Goal: Task Accomplishment & Management: Use online tool/utility

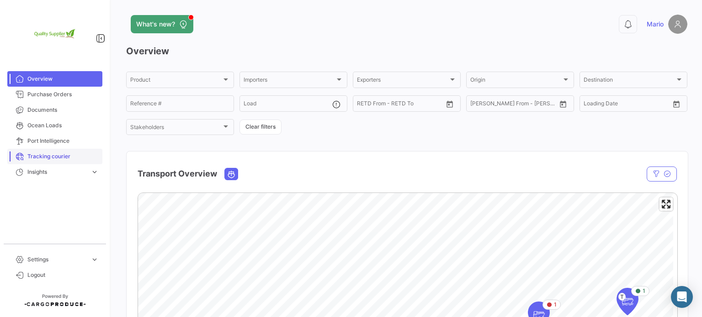
click at [63, 154] on span "Tracking courier" at bounding box center [62, 157] width 71 height 8
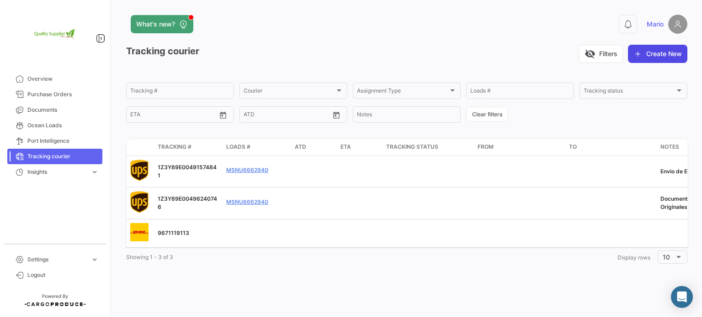
click at [652, 56] on button "Create New" at bounding box center [657, 54] width 59 height 18
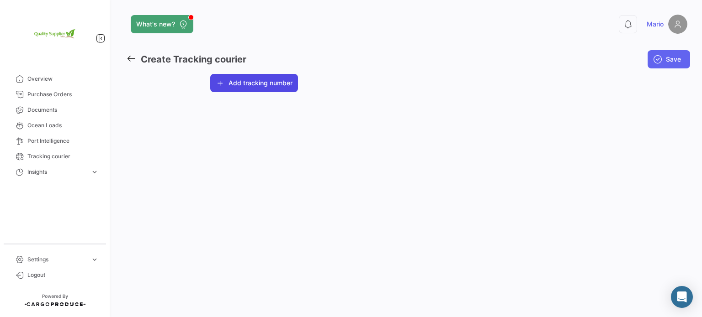
click at [235, 85] on button "Add tracking number" at bounding box center [254, 83] width 88 height 18
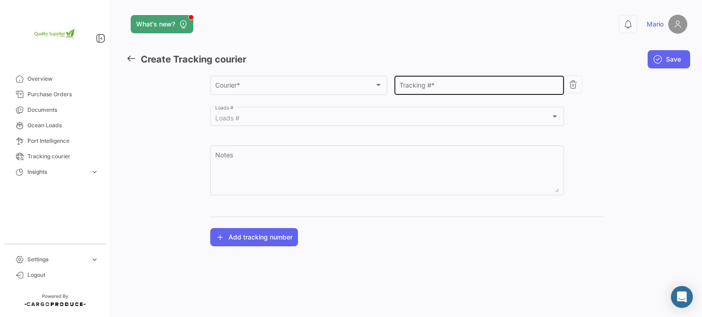
click at [429, 85] on input "Tracking # *" at bounding box center [479, 87] width 160 height 8
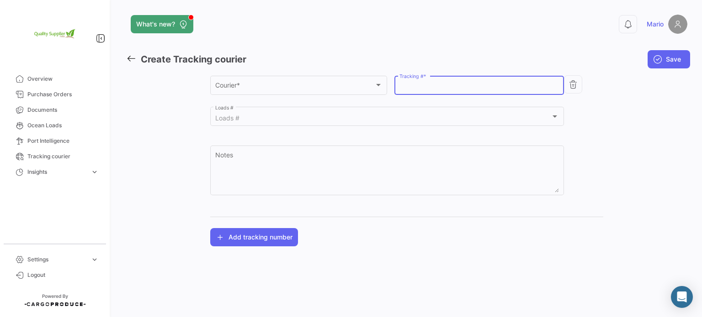
paste input "1Z3Y89E00498950850"
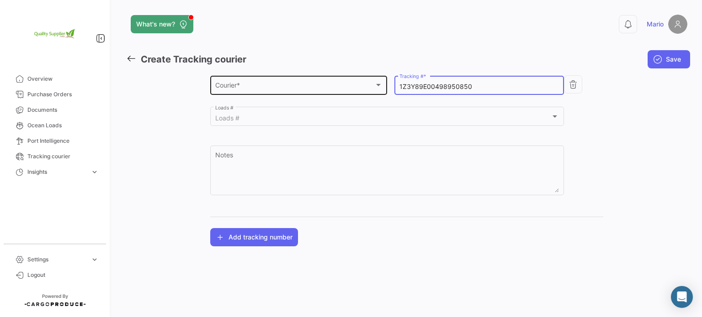
type input "1Z3Y89E00498950850"
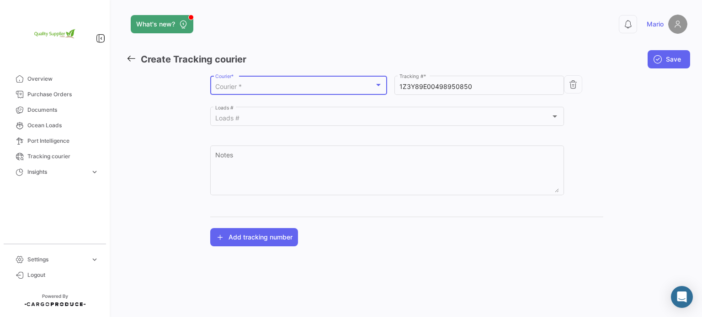
click at [313, 87] on div "Courier *" at bounding box center [294, 87] width 159 height 8
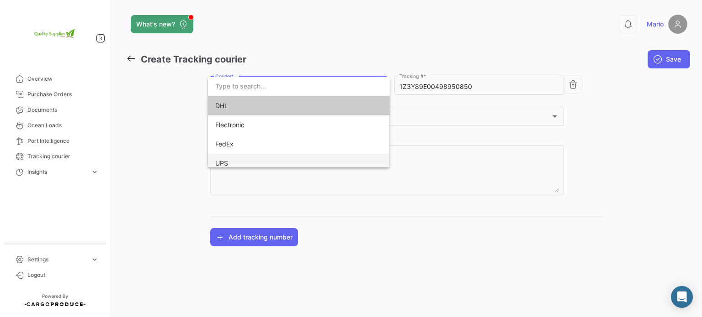
click at [281, 163] on span "UPS" at bounding box center [279, 163] width 128 height 19
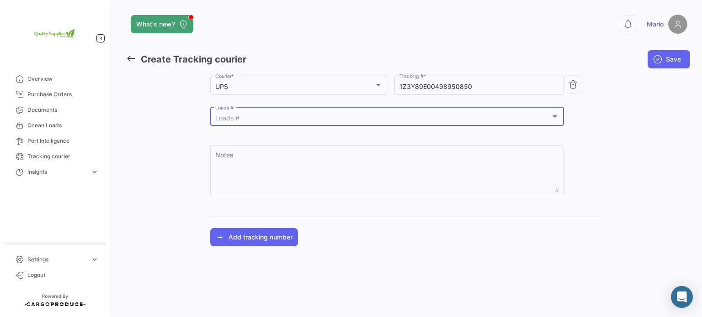
click at [292, 119] on div "Loads #" at bounding box center [383, 119] width 336 height 8
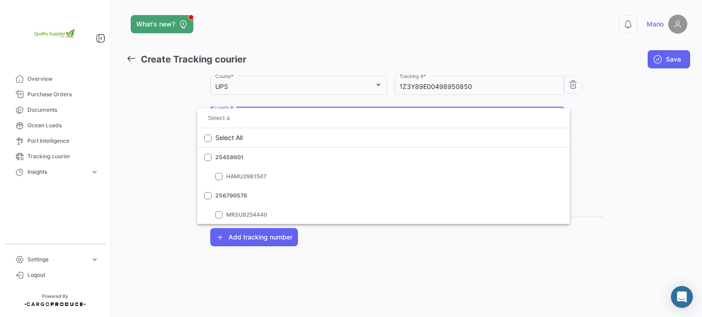
click at [292, 119] on input at bounding box center [383, 118] width 359 height 14
click at [605, 100] on div at bounding box center [351, 158] width 702 height 317
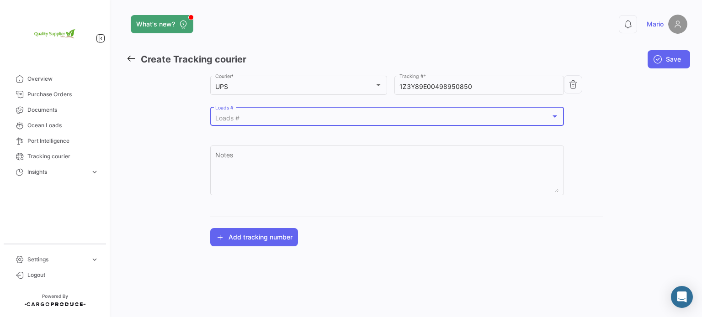
click at [556, 115] on div at bounding box center [554, 116] width 8 height 7
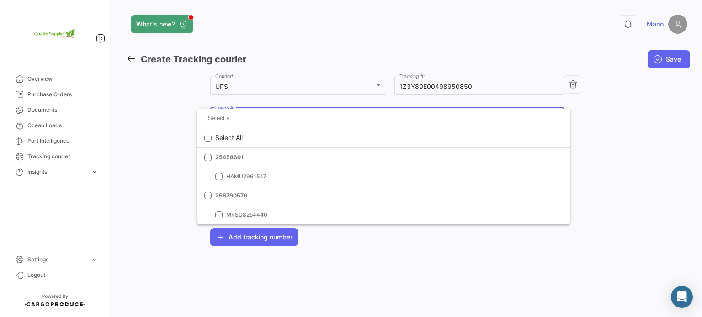
click at [607, 142] on div at bounding box center [351, 158] width 702 height 317
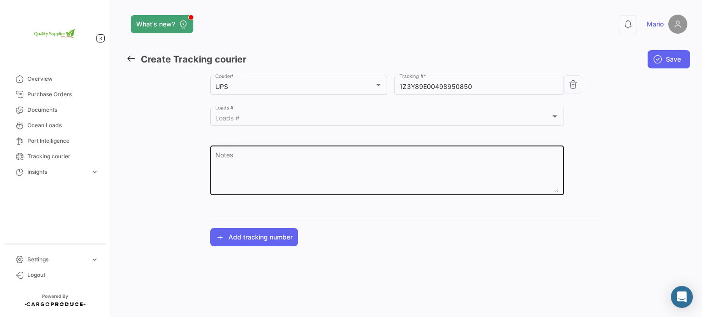
click at [351, 166] on textarea "Notes" at bounding box center [387, 173] width 344 height 40
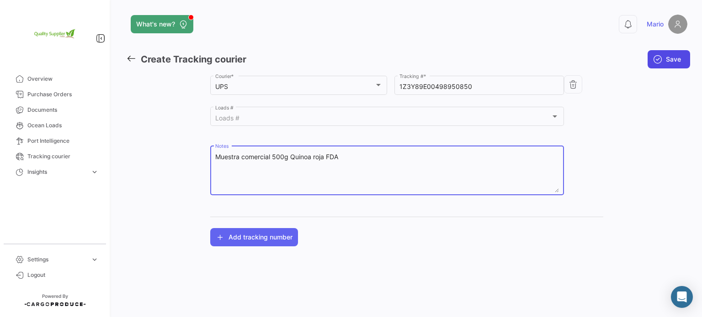
type textarea "Muestra comercial 500g Quinoa roja FDA"
click at [660, 63] on icon "submit" at bounding box center [657, 59] width 9 height 9
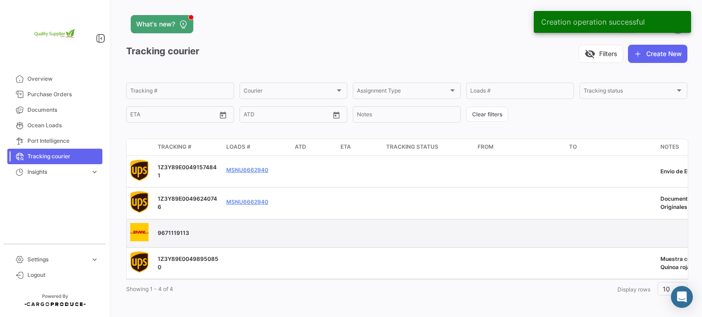
scroll to position [10, 0]
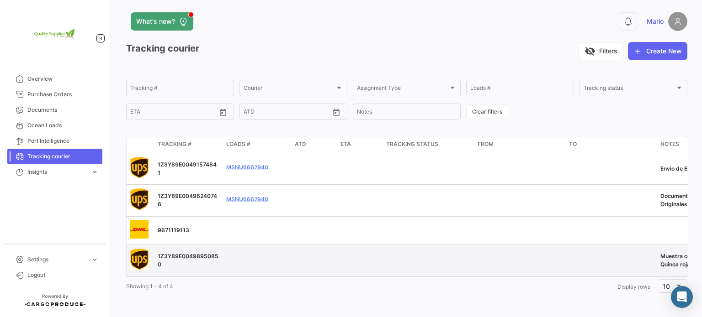
click at [182, 253] on span "1Z3Y89E00498950850" at bounding box center [188, 260] width 61 height 15
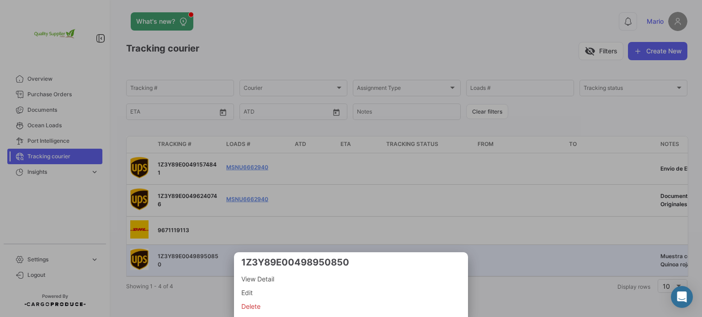
click at [269, 279] on span "View Detail" at bounding box center [350, 279] width 219 height 11
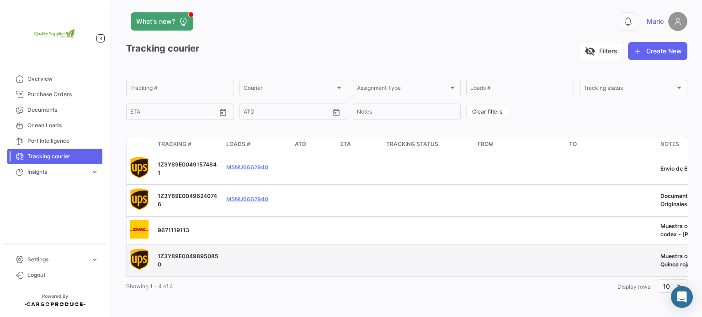
click at [141, 252] on img at bounding box center [139, 260] width 18 height 22
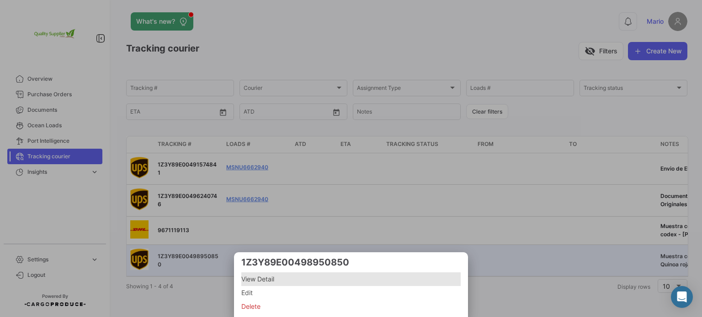
click at [265, 283] on span "View Detail" at bounding box center [350, 279] width 219 height 11
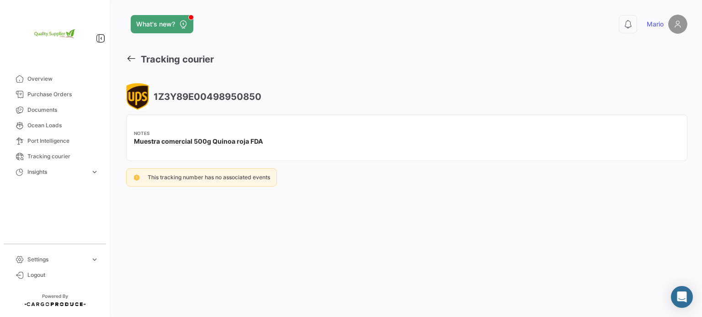
click at [168, 177] on span "This tracking number has no associated events" at bounding box center [209, 177] width 122 height 7
click at [173, 95] on h3 "1Z3Y89E00498950850" at bounding box center [207, 96] width 110 height 13
click at [168, 132] on app-card-info-title "Notes" at bounding box center [198, 133] width 129 height 7
click at [163, 147] on mat-tooltip-component "Muestra comercial 500g Quinoa roja FDA" at bounding box center [198, 163] width 134 height 34
click at [172, 97] on h3 "1Z3Y89E00498950850" at bounding box center [207, 96] width 110 height 13
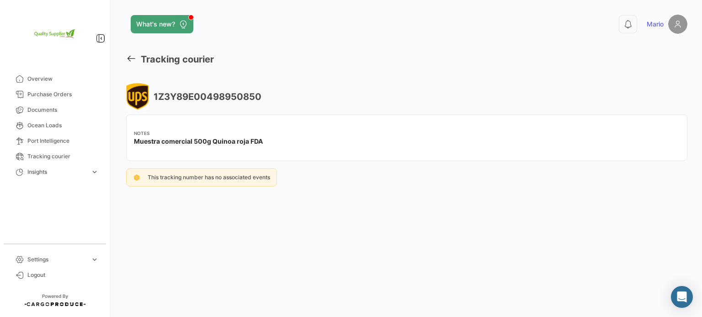
click at [183, 180] on span "This tracking number has no associated events" at bounding box center [209, 177] width 122 height 7
click at [168, 140] on span "Muestra comercial 500g Quinoa roja FDA" at bounding box center [198, 141] width 129 height 9
click at [143, 130] on app-card-info-title "Notes" at bounding box center [198, 133] width 129 height 7
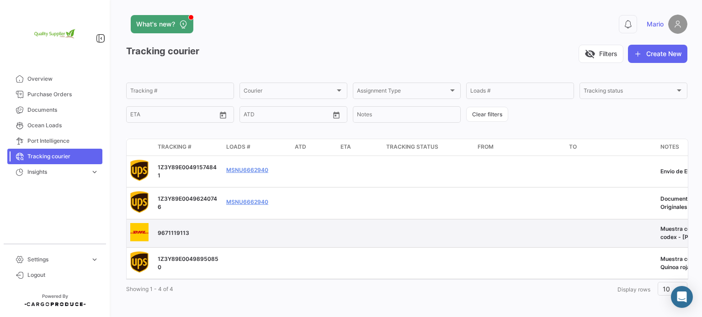
click at [168, 234] on span "9671119113" at bounding box center [174, 233] width 32 height 7
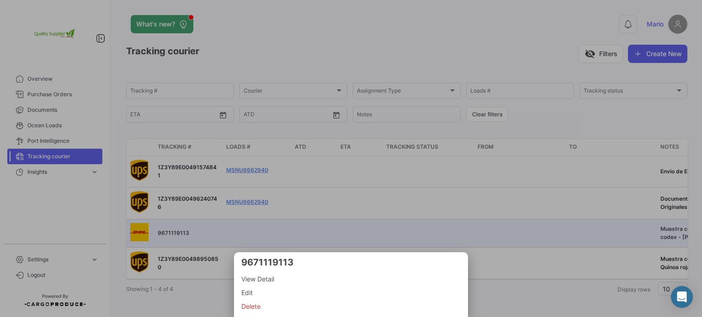
click at [262, 280] on span "View Detail" at bounding box center [350, 279] width 219 height 11
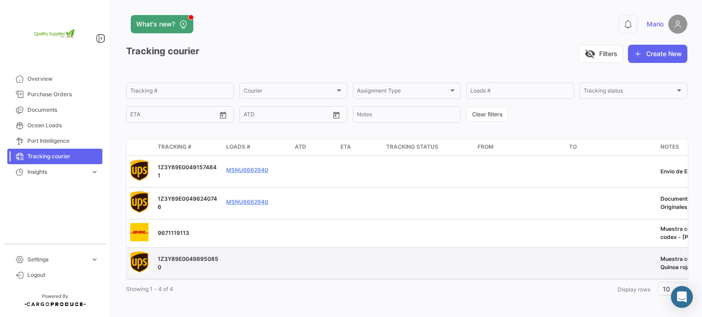
click at [194, 257] on span "1Z3Y89E00498950850" at bounding box center [188, 263] width 61 height 15
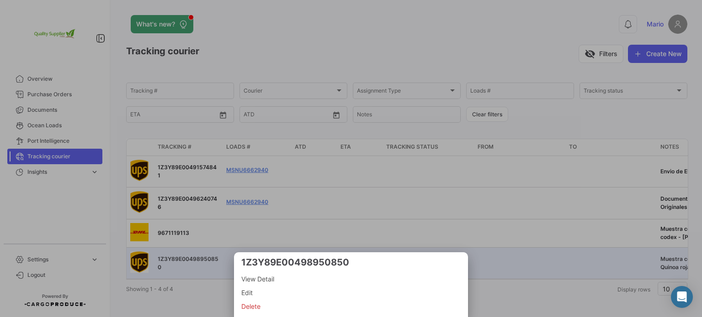
click at [408, 213] on div at bounding box center [351, 158] width 702 height 317
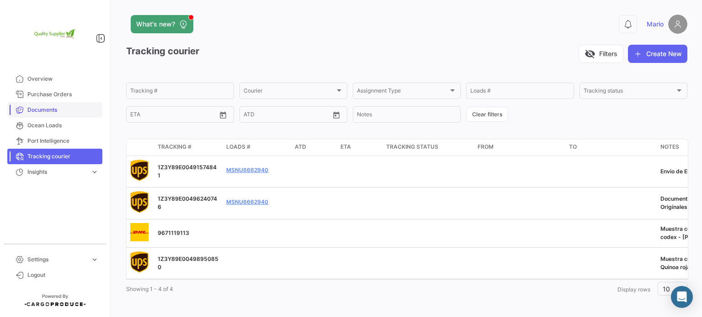
click at [52, 111] on span "Documents" at bounding box center [62, 110] width 71 height 8
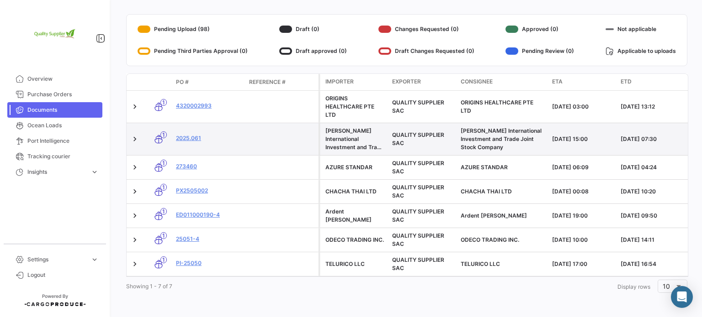
scroll to position [154, 0]
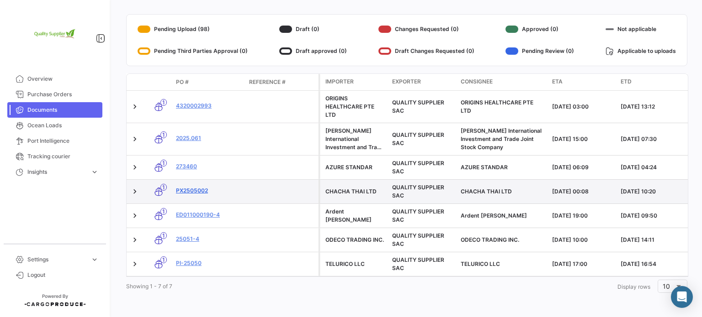
click at [195, 187] on link "PX2505002" at bounding box center [209, 191] width 66 height 8
